Goal: Task Accomplishment & Management: Use online tool/utility

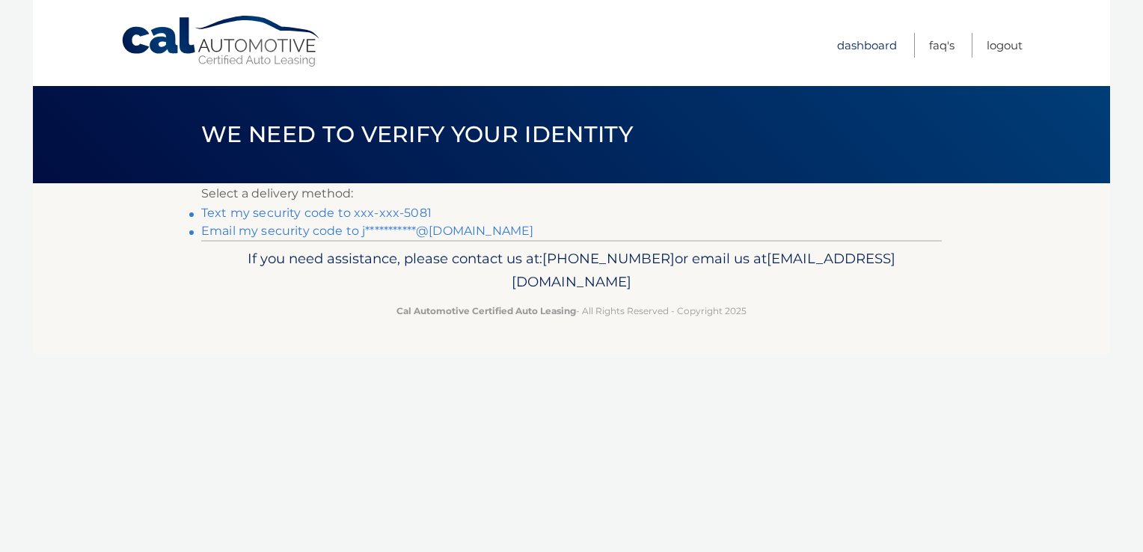
click at [867, 40] on link "Dashboard" at bounding box center [867, 45] width 60 height 25
click at [397, 204] on li "Text my security code to xxx-xxx-5081" at bounding box center [571, 213] width 741 height 18
click at [397, 215] on link "Text my security code to xxx-xxx-5081" at bounding box center [316, 213] width 230 height 14
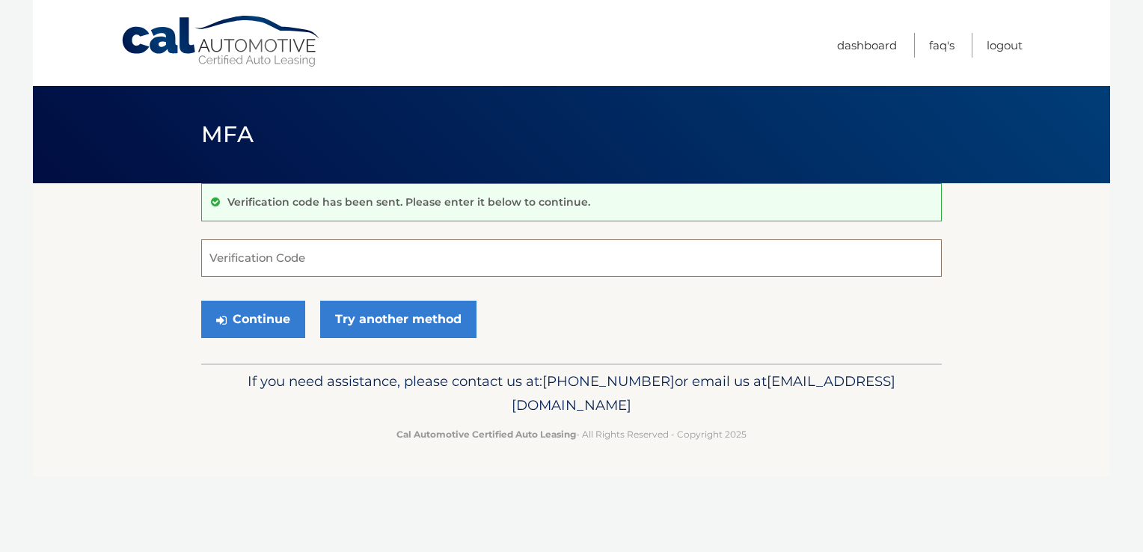
click at [410, 245] on input "Verification Code" at bounding box center [571, 257] width 741 height 37
type input "531645"
click at [267, 310] on button "Continue" at bounding box center [253, 319] width 104 height 37
